Goal: Use online tool/utility: Utilize a website feature to perform a specific function

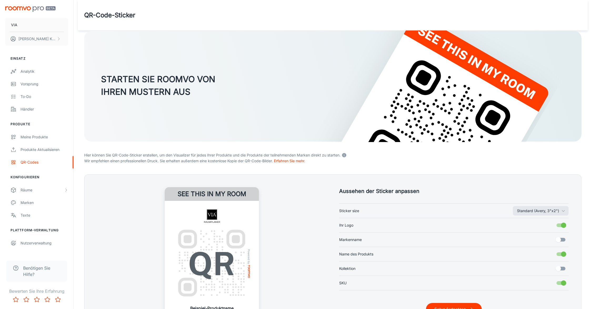
scroll to position [53, 0]
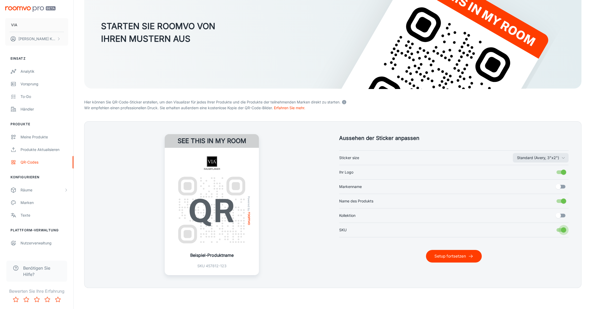
click at [558, 231] on input "SKU" at bounding box center [563, 230] width 30 height 10
checkbox input "false"
click at [530, 160] on button "Standard (Avery, 3"x2")" at bounding box center [540, 157] width 56 height 9
click at [529, 178] on li "Variable height (width 1.5")" at bounding box center [537, 178] width 62 height 9
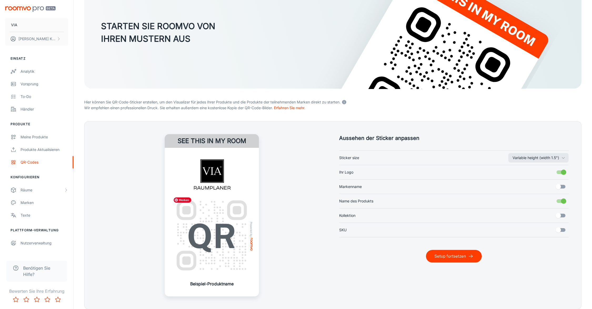
scroll to position [74, 0]
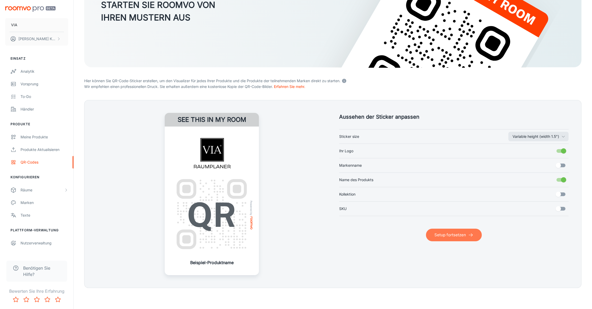
click at [446, 239] on button "Setup fortsetzen" at bounding box center [454, 235] width 56 height 13
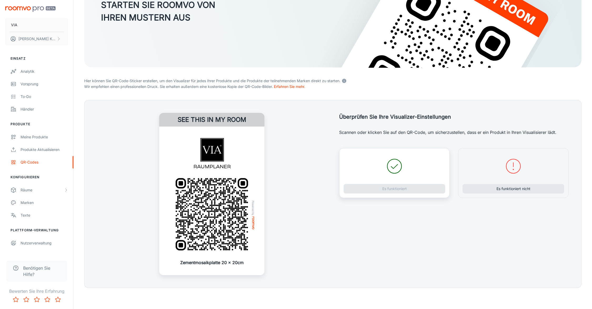
click at [383, 187] on div "Es funktioniert" at bounding box center [394, 173] width 110 height 50
click at [203, 219] on img at bounding box center [212, 214] width 84 height 84
click at [383, 189] on button "Es funktioniert" at bounding box center [393, 188] width 101 height 9
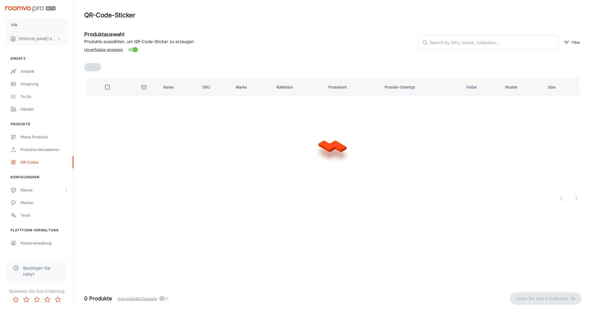
scroll to position [0, 0]
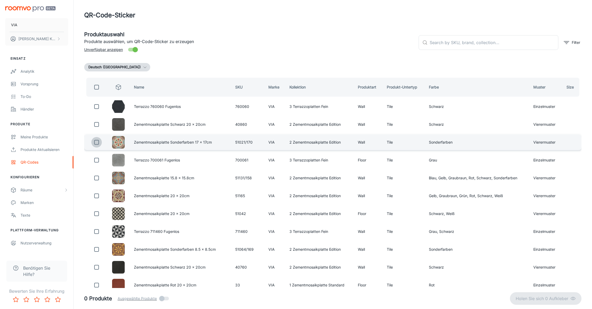
click at [95, 145] on input "checkbox" at bounding box center [96, 142] width 11 height 11
click at [543, 298] on p "1 Sticker erhalten" at bounding box center [552, 299] width 36 height 6
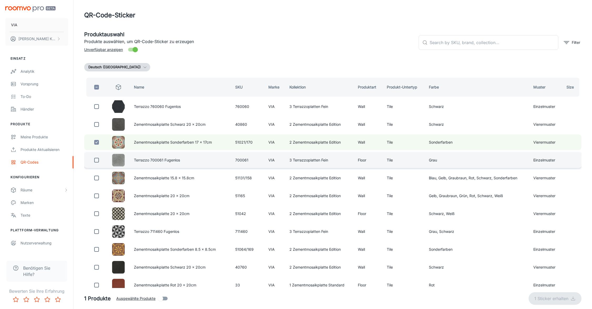
checkbox input "false"
